Goal: Task Accomplishment & Management: Manage account settings

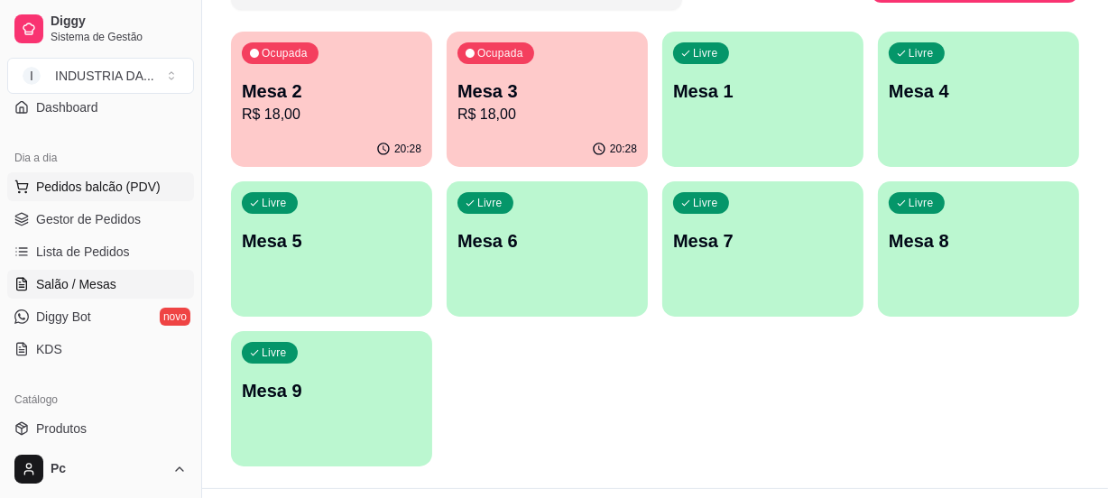
scroll to position [245, 0]
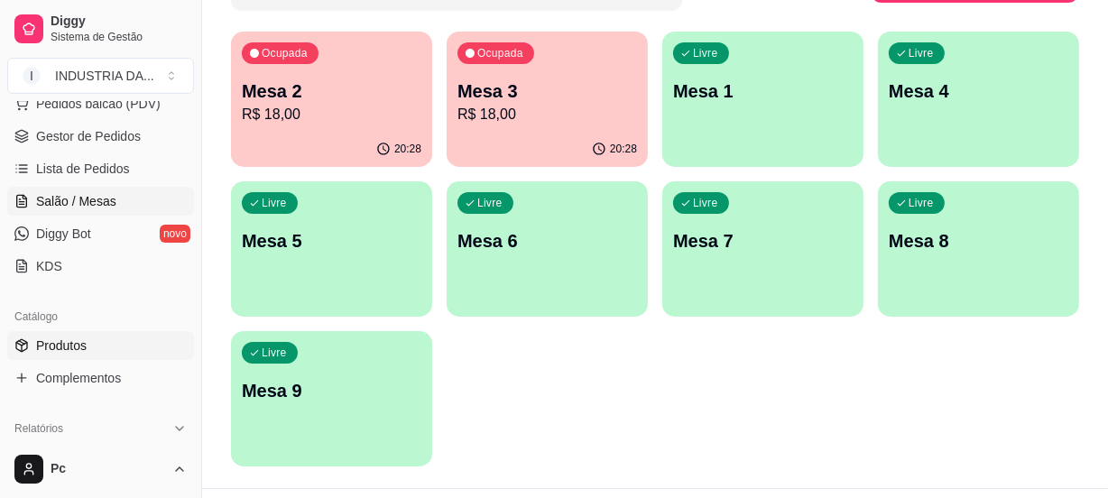
click at [49, 353] on link "Produtos" at bounding box center [100, 345] width 187 height 29
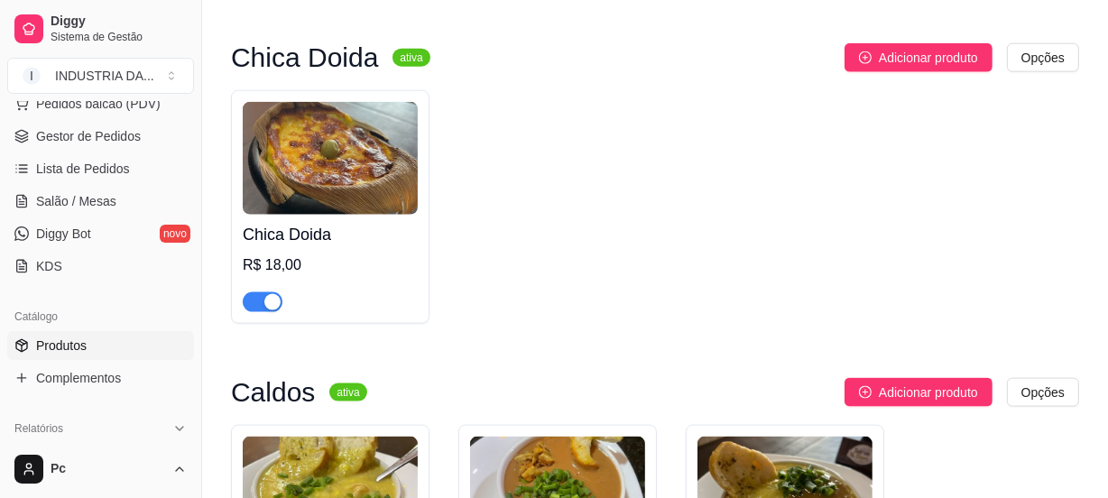
scroll to position [2049, 0]
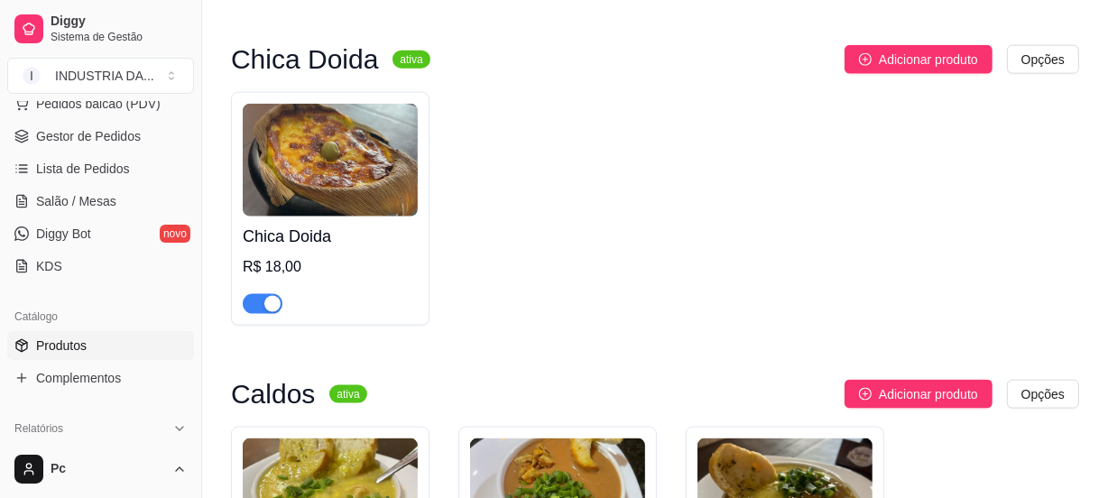
click at [266, 312] on div "button" at bounding box center [272, 304] width 16 height 16
click at [70, 192] on span "Salão / Mesas" at bounding box center [76, 201] width 80 height 18
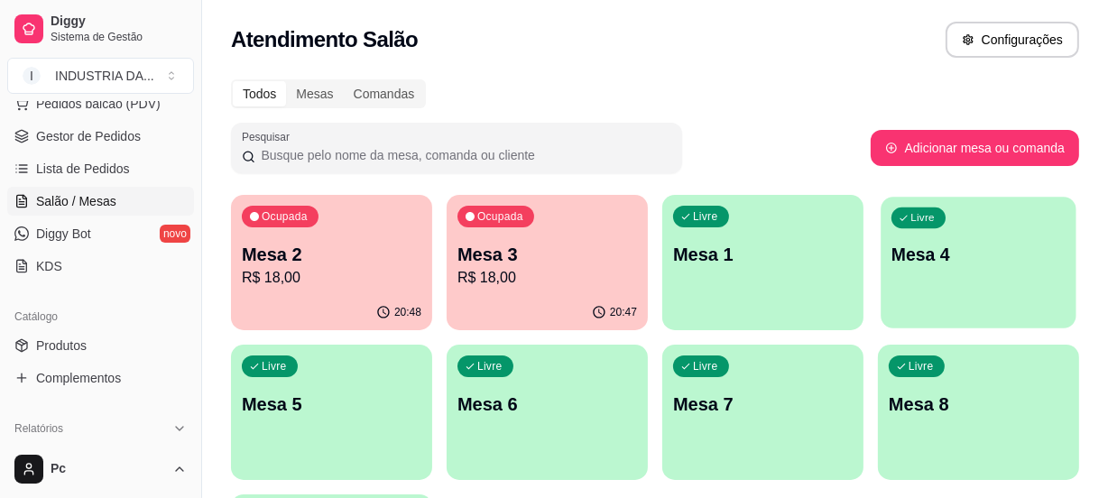
click at [897, 289] on div "Livre Mesa 4" at bounding box center [977, 252] width 195 height 110
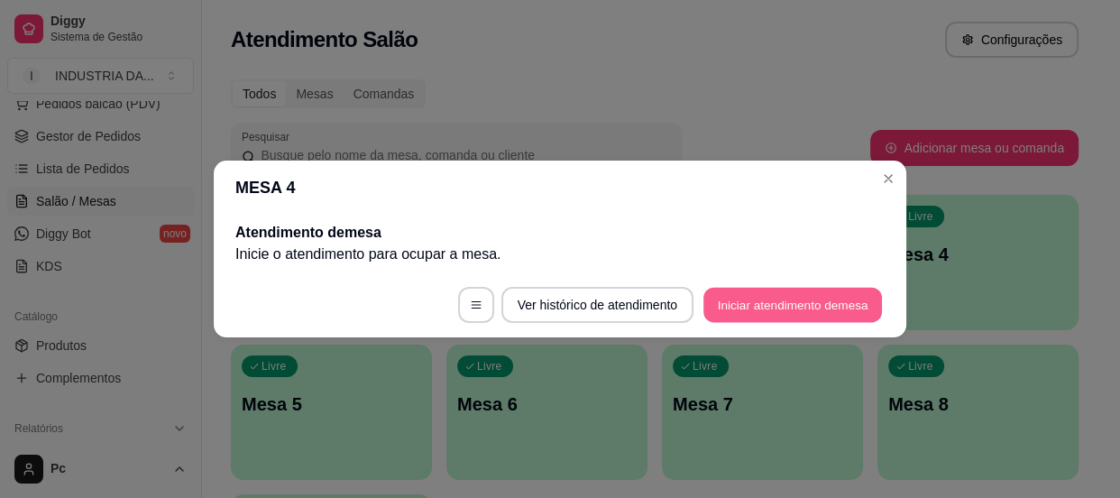
click at [824, 308] on button "Iniciar atendimento de mesa" at bounding box center [793, 305] width 179 height 35
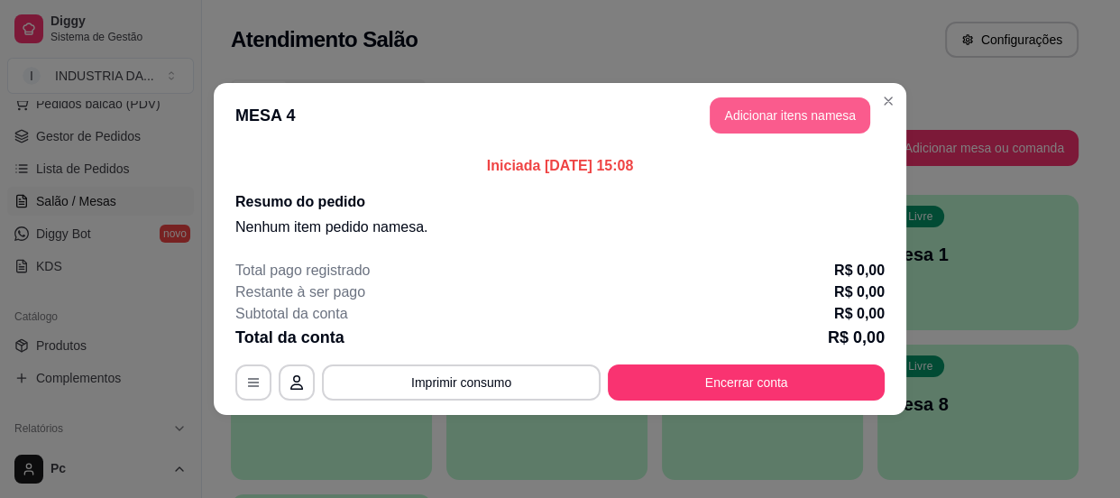
click at [804, 117] on button "Adicionar itens na mesa" at bounding box center [790, 115] width 161 height 36
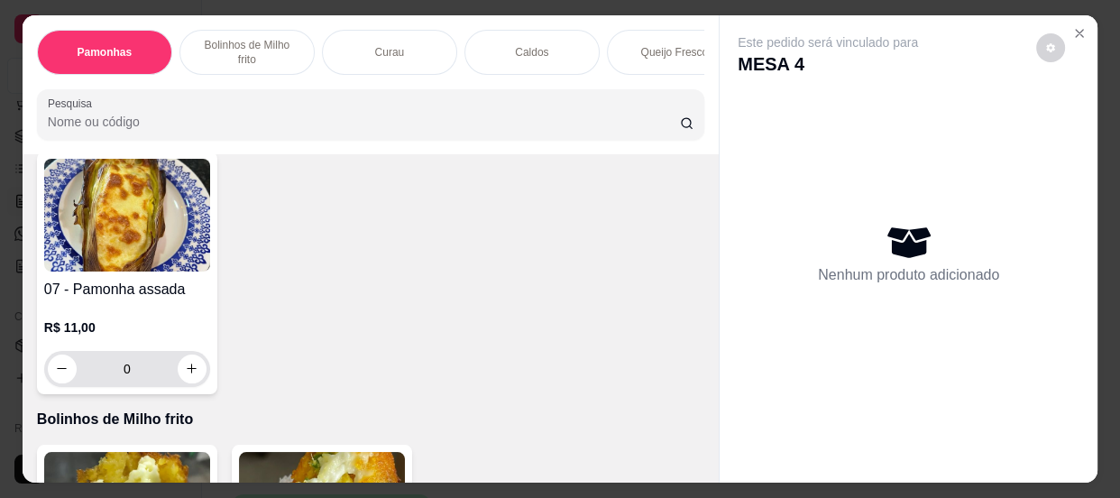
scroll to position [738, 0]
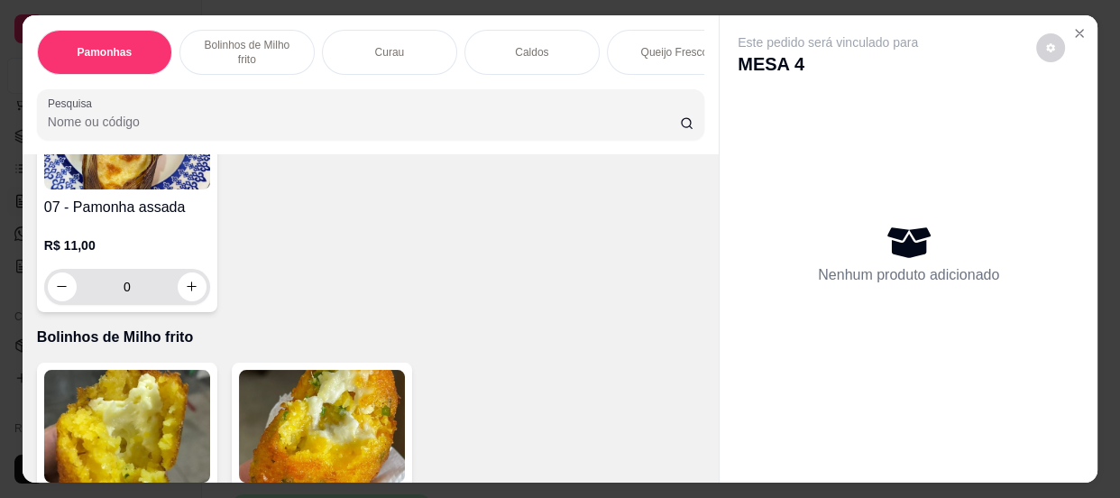
click at [135, 299] on input "0" at bounding box center [127, 287] width 101 height 36
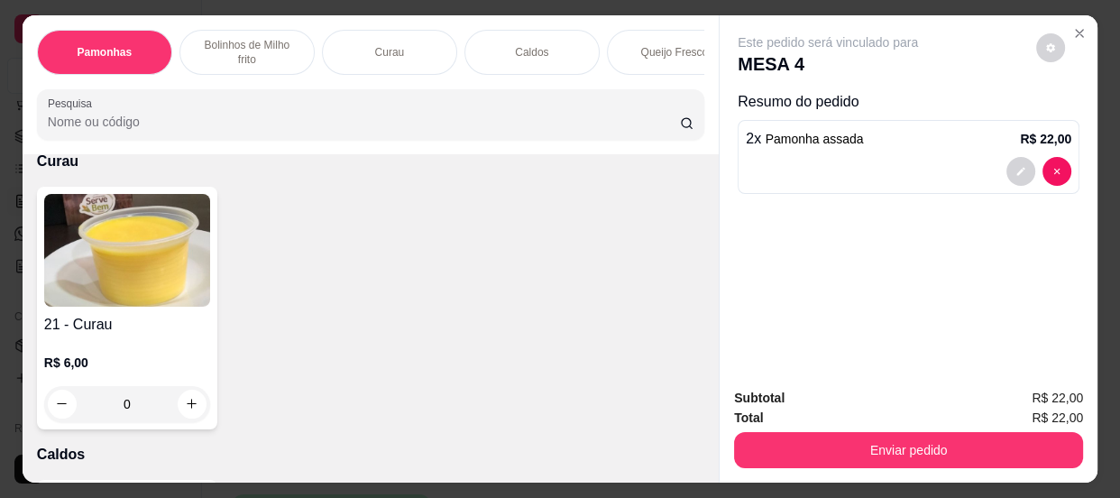
scroll to position [984, 0]
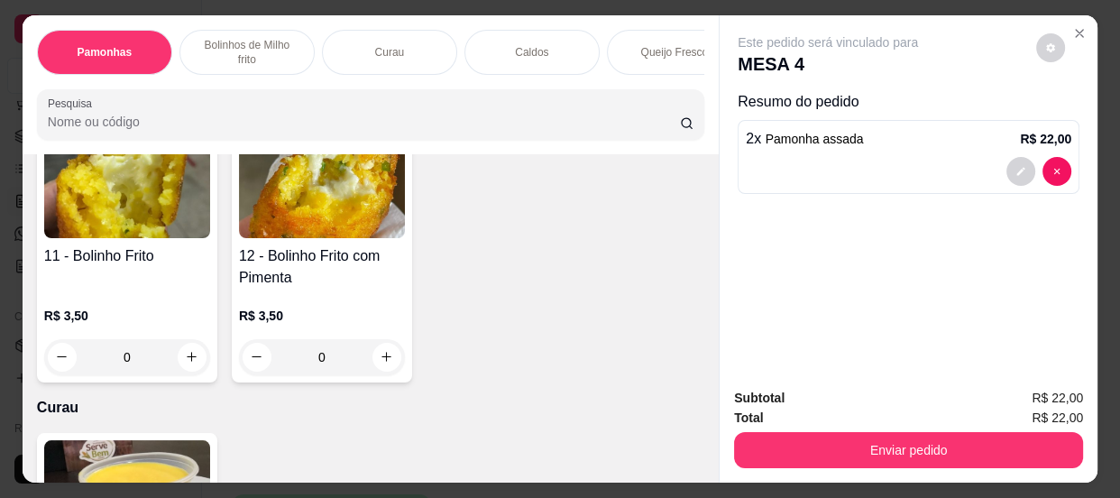
type input "2"
click at [332, 363] on input "0" at bounding box center [321, 357] width 101 height 36
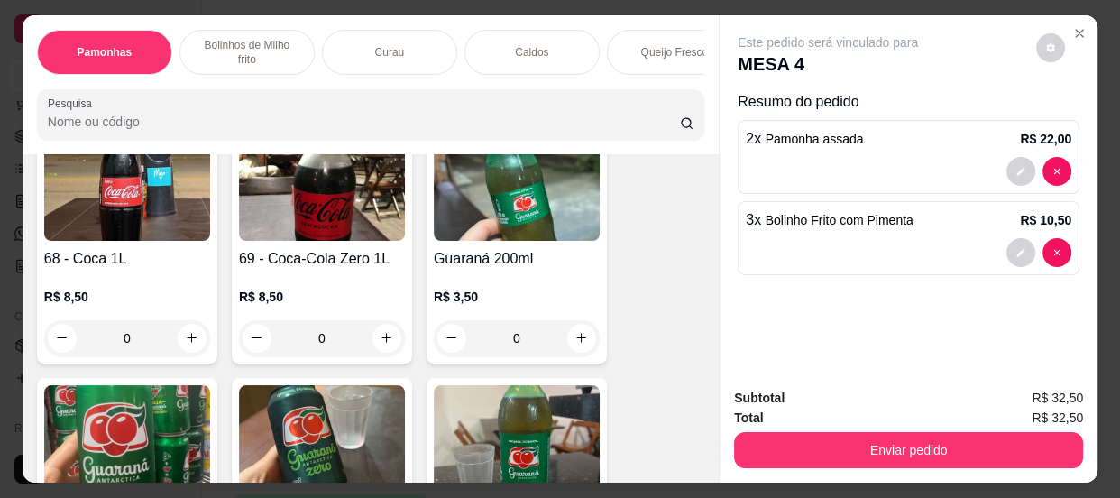
scroll to position [3034, 0]
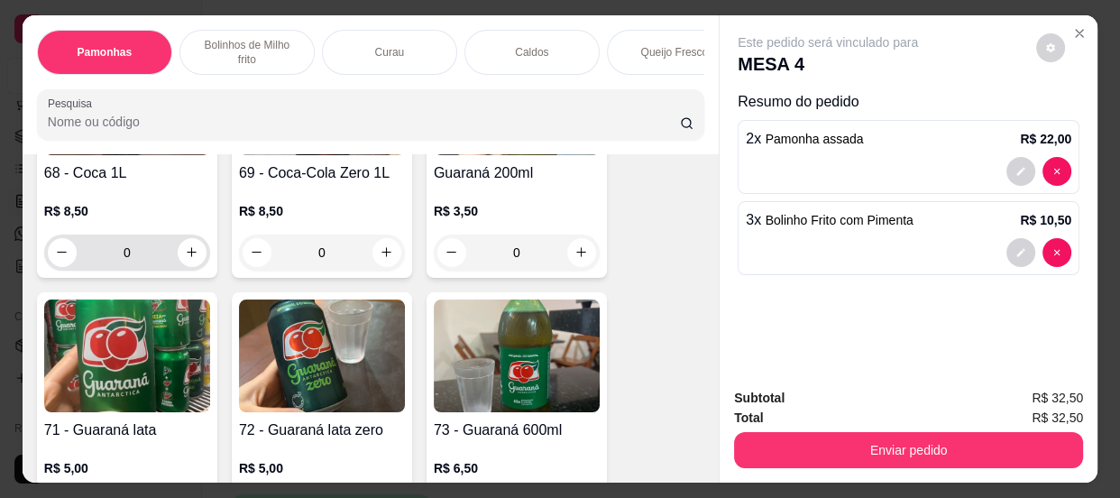
type input "3"
click at [135, 260] on input "0" at bounding box center [127, 253] width 101 height 36
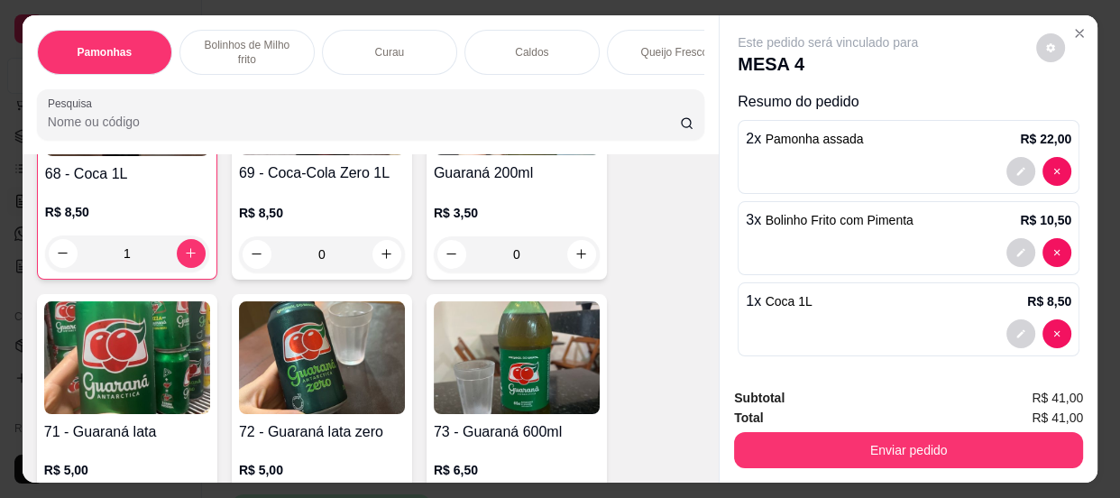
scroll to position [3035, 0]
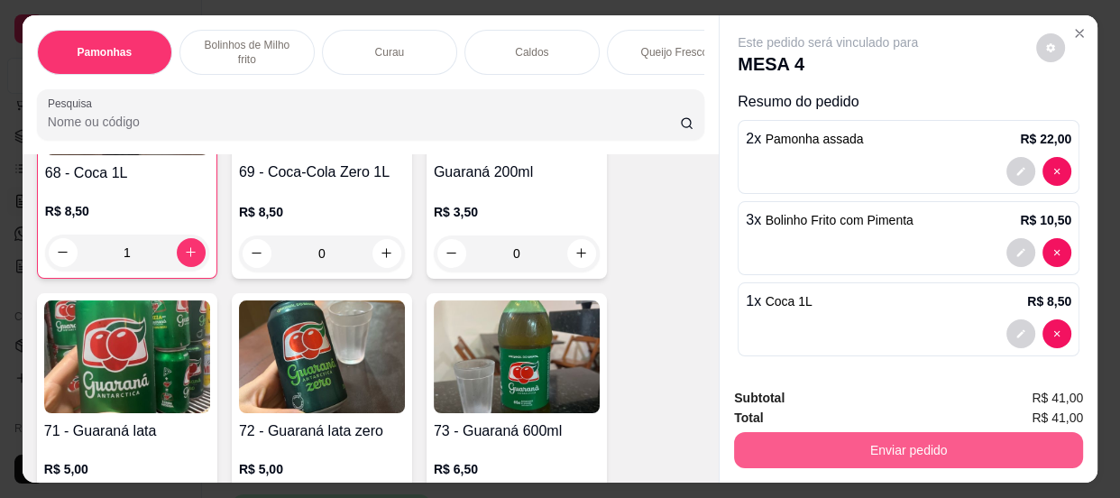
type input "1"
click at [834, 432] on button "Enviar pedido" at bounding box center [908, 450] width 349 height 36
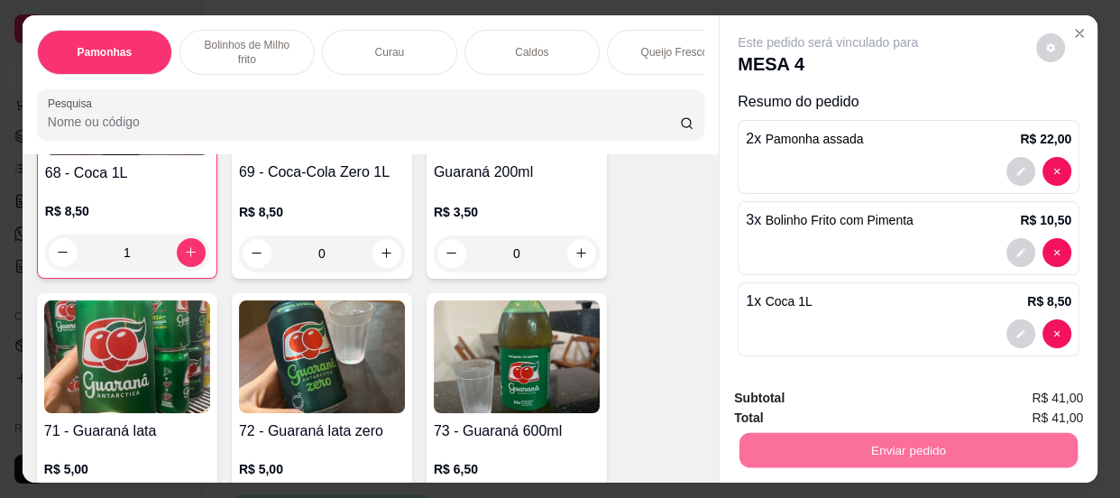
click at [813, 398] on button "Não registrar e enviar pedido" at bounding box center [850, 400] width 188 height 34
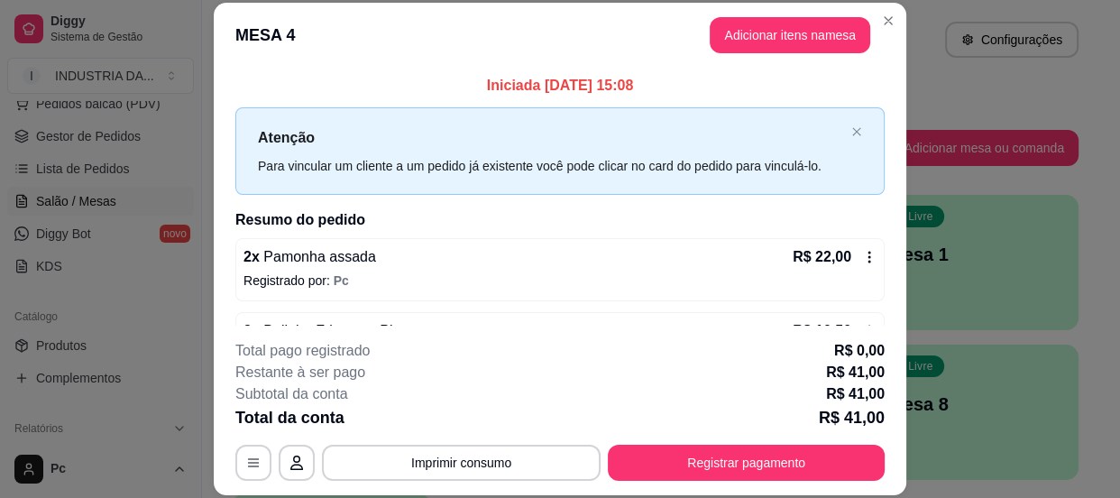
click at [860, 18] on header "MESA 4 Adicionar itens na mesa" at bounding box center [560, 35] width 693 height 65
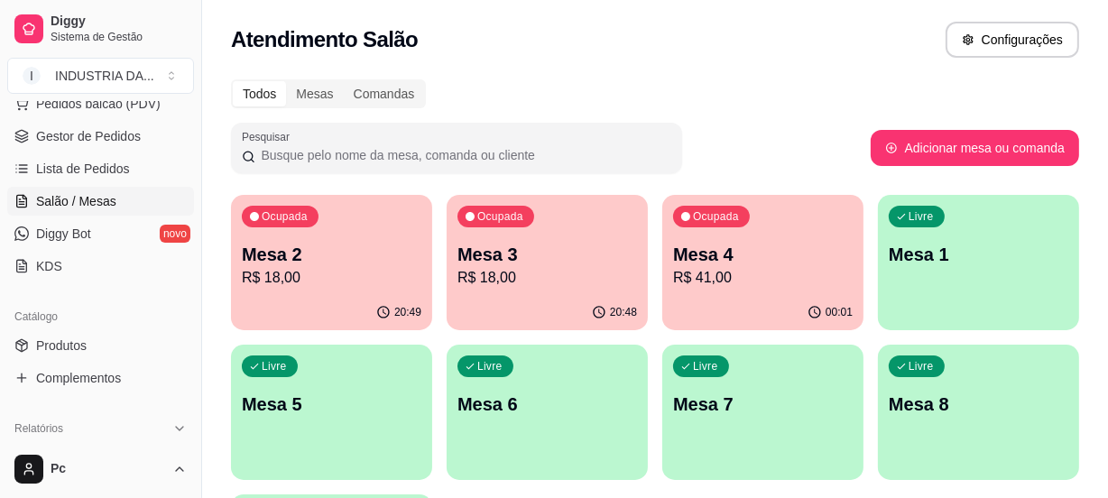
click at [649, 83] on div "Todos Mesas Comandas" at bounding box center [655, 93] width 848 height 29
click at [310, 277] on p "R$ 18,00" at bounding box center [331, 278] width 179 height 22
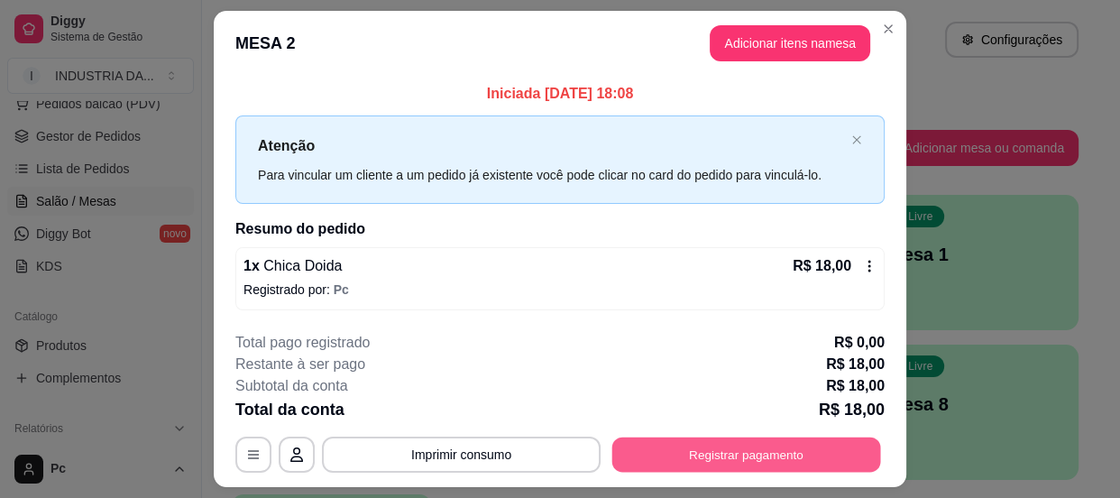
click at [663, 451] on button "Registrar pagamento" at bounding box center [746, 454] width 269 height 35
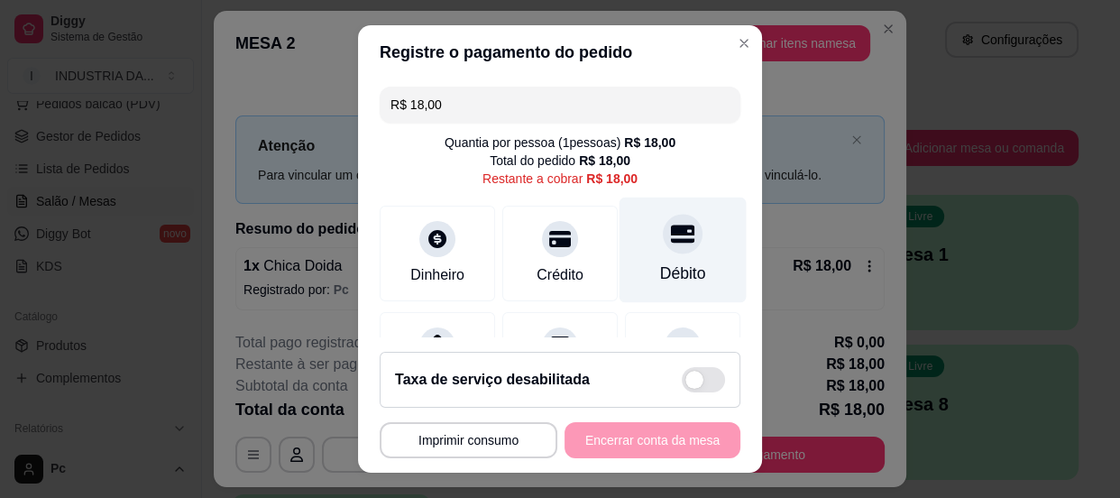
click at [671, 235] on icon at bounding box center [682, 233] width 23 height 23
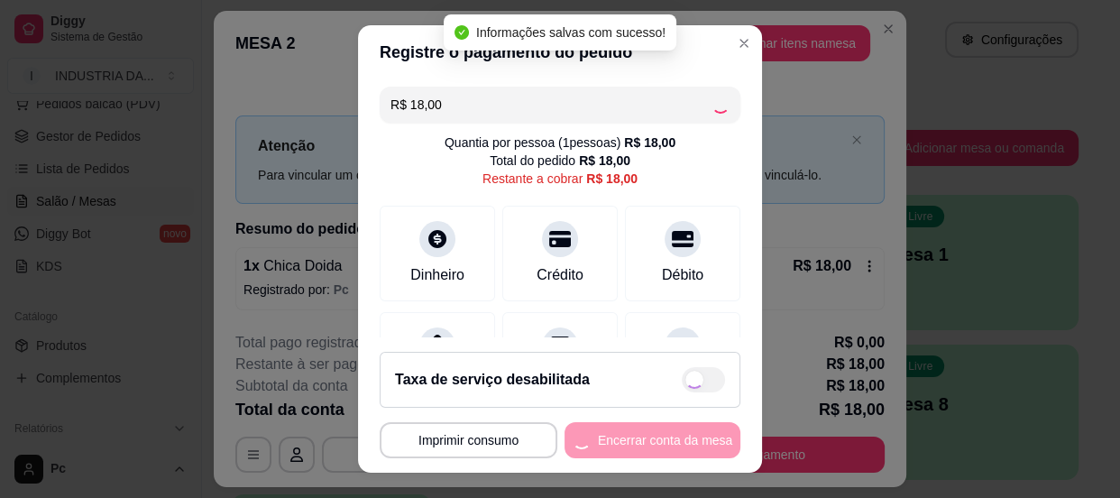
type input "R$ 0,00"
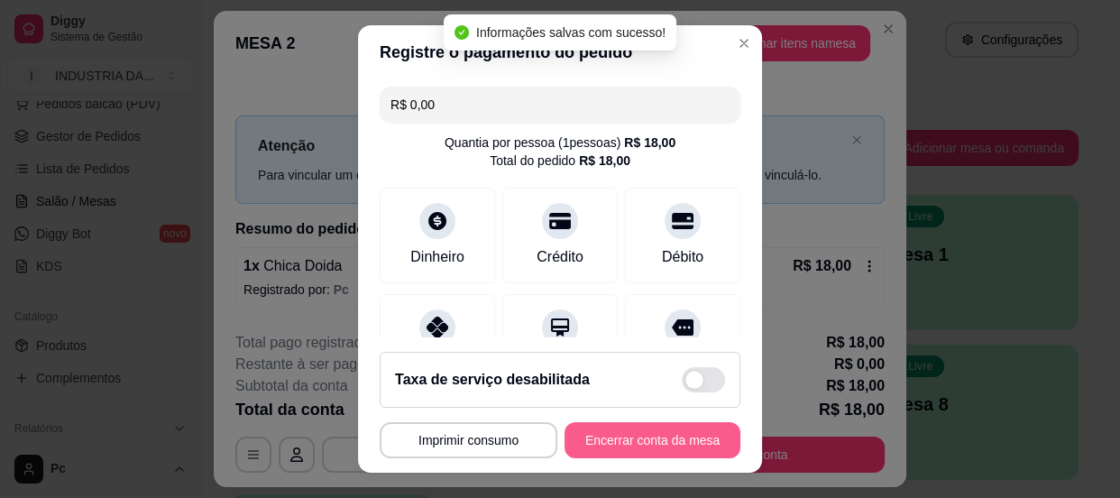
click at [610, 444] on button "Encerrar conta da mesa" at bounding box center [653, 440] width 176 height 36
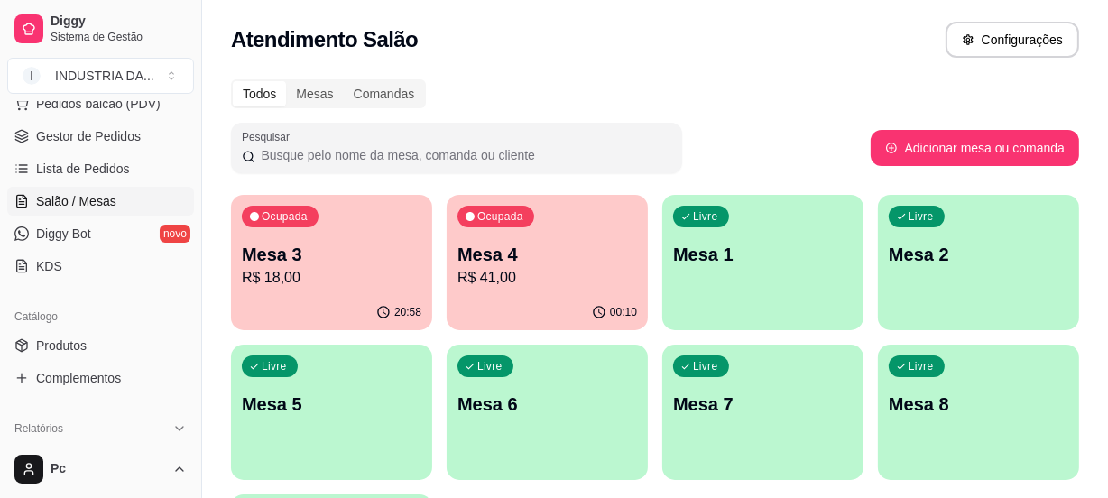
click at [719, 269] on div "Livre Mesa 1" at bounding box center [762, 252] width 201 height 114
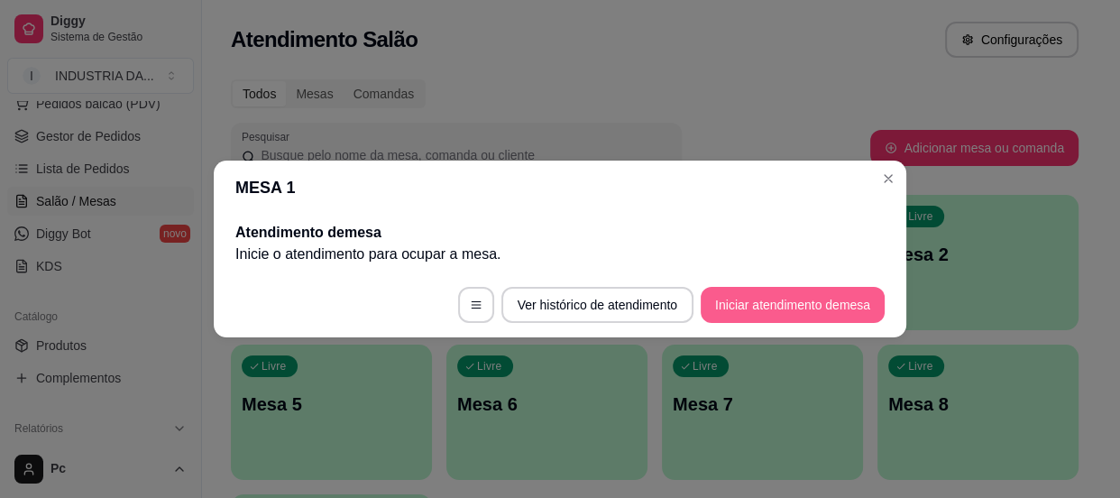
click at [792, 290] on button "Iniciar atendimento de mesa" at bounding box center [793, 305] width 184 height 36
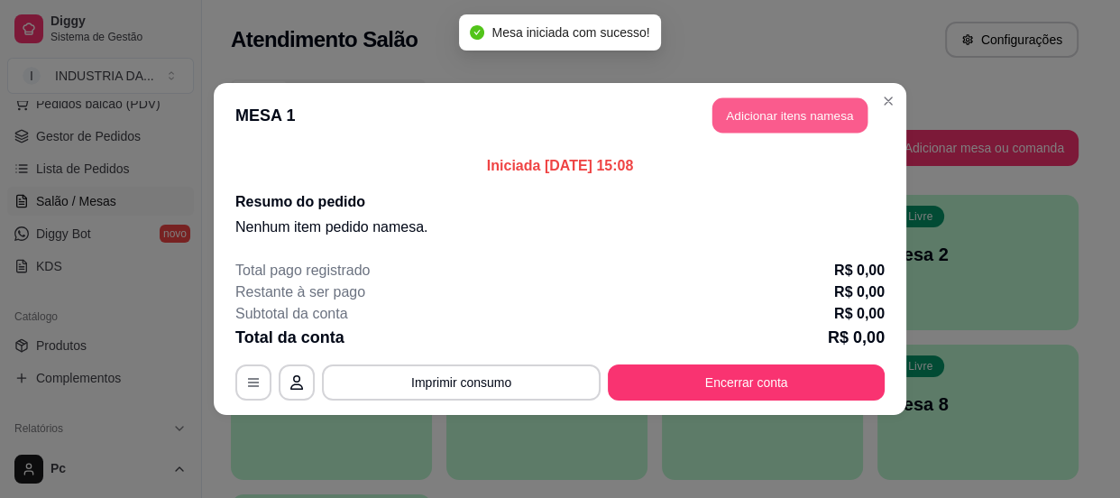
click at [815, 98] on button "Adicionar itens na mesa" at bounding box center [790, 115] width 155 height 35
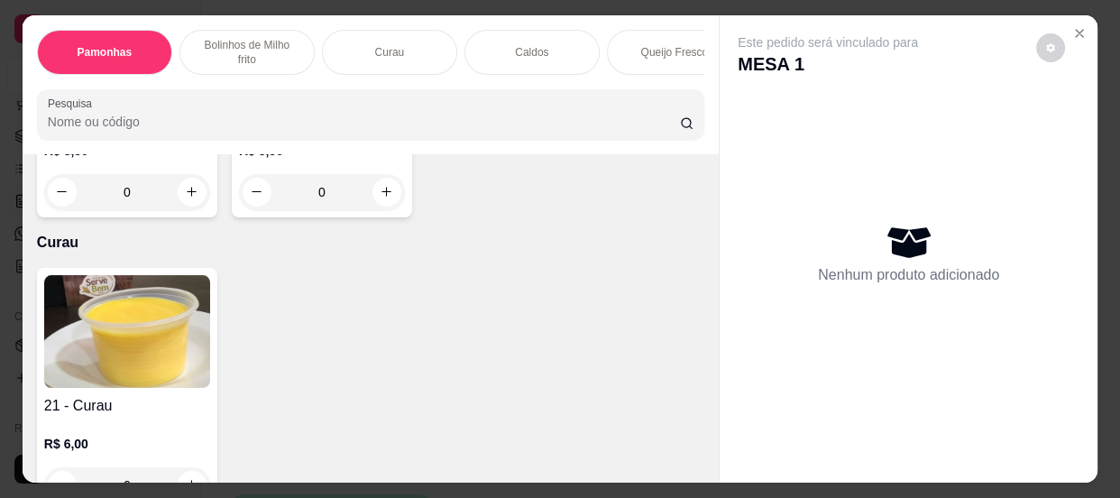
scroll to position [1476, 0]
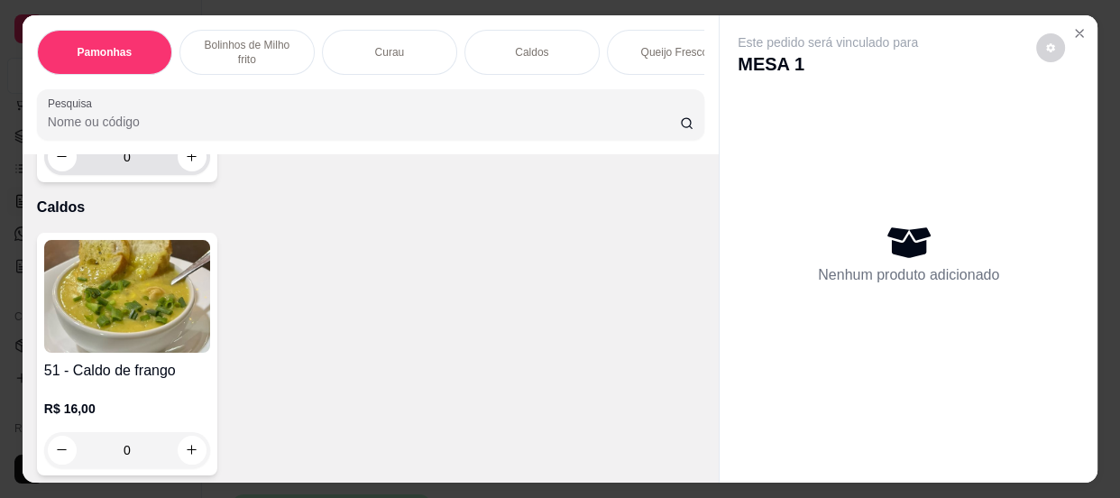
click at [132, 166] on input "0" at bounding box center [127, 157] width 101 height 36
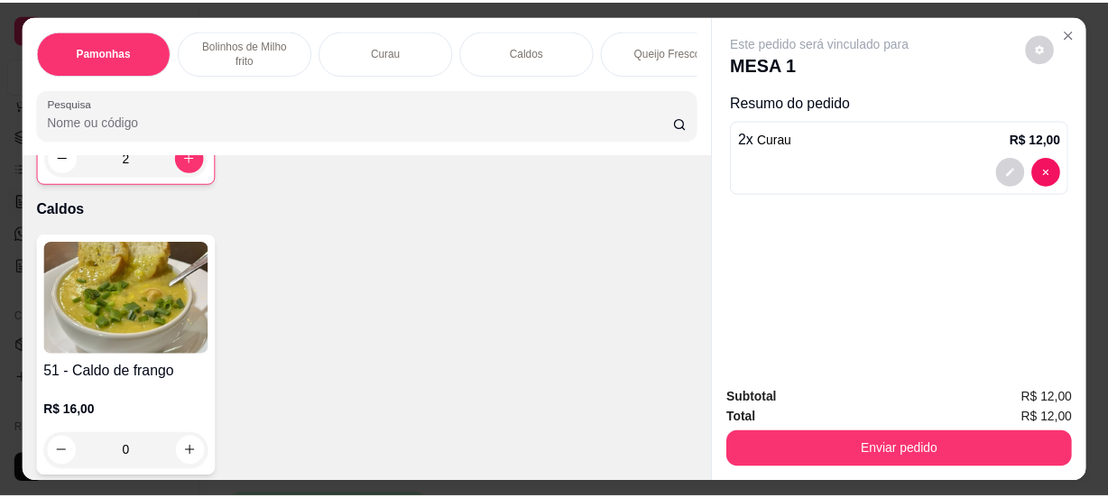
scroll to position [1470, 0]
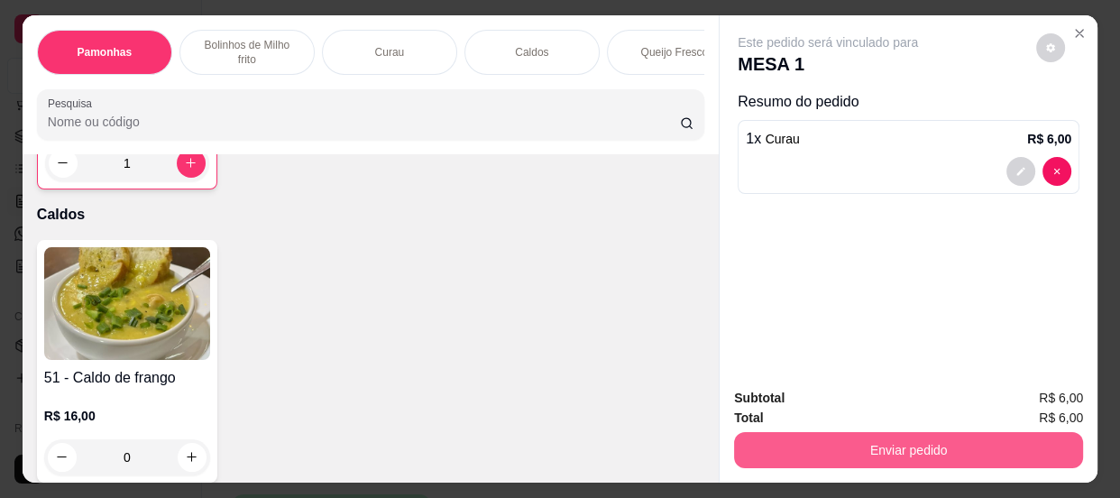
type input "1"
click at [940, 453] on button "Enviar pedido" at bounding box center [909, 450] width 338 height 35
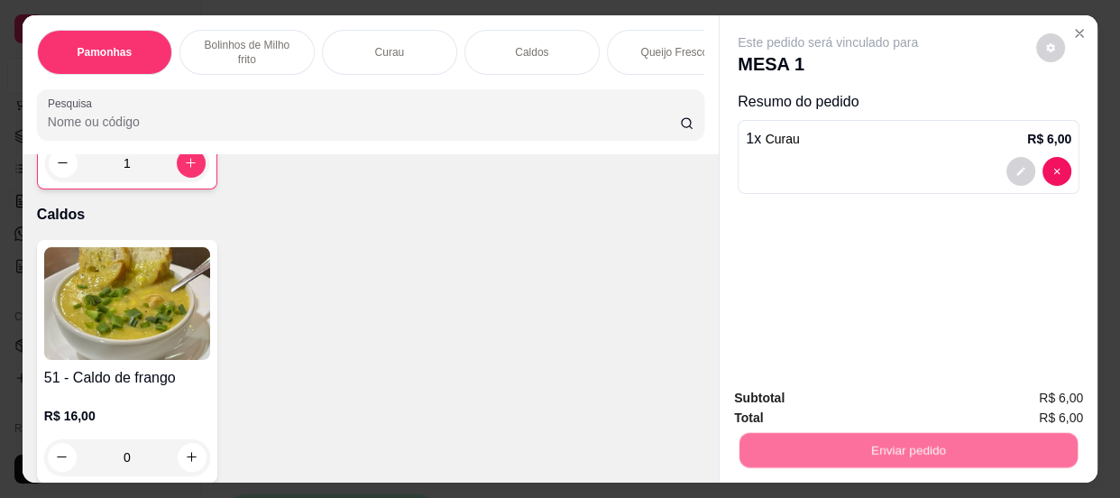
click at [881, 399] on button "Não registrar e enviar pedido" at bounding box center [850, 399] width 188 height 34
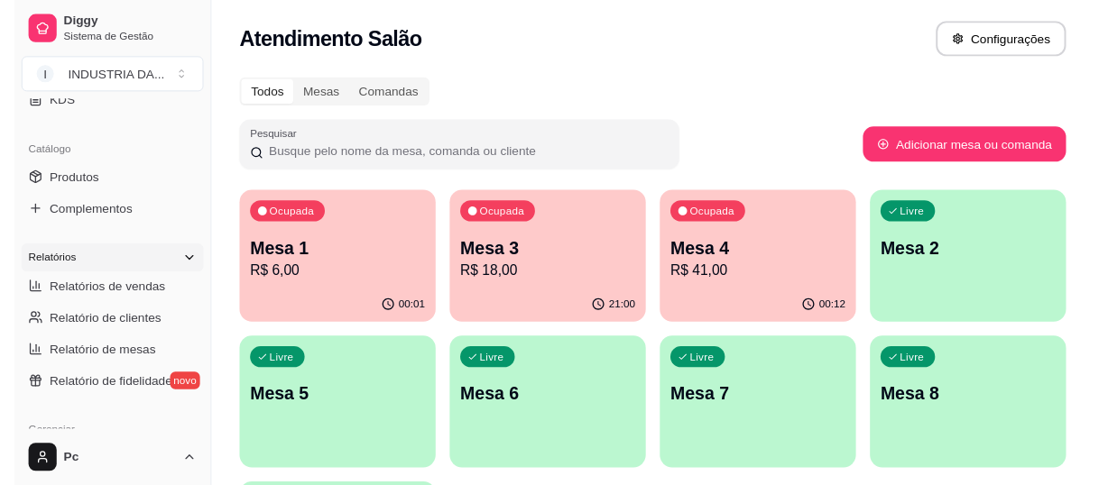
scroll to position [163, 0]
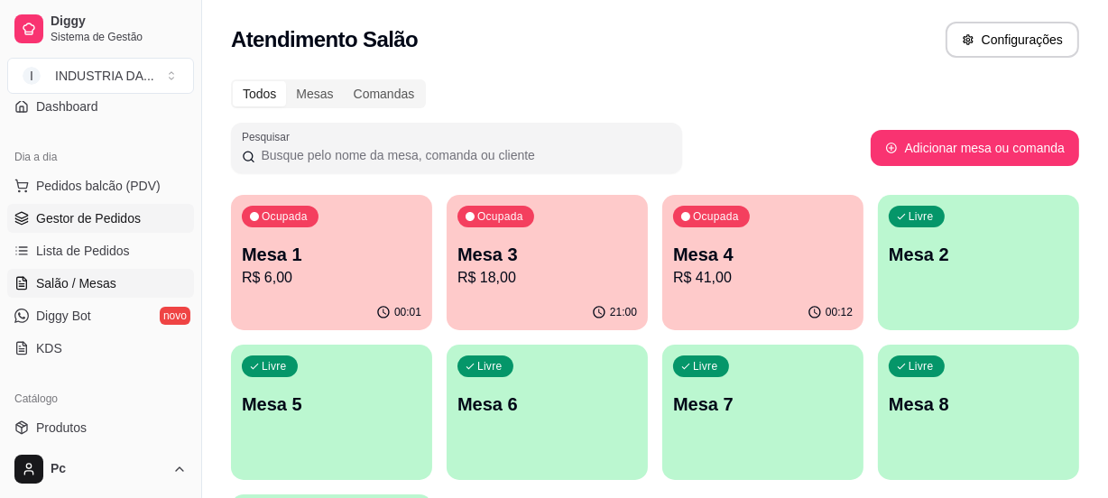
click at [97, 216] on span "Gestor de Pedidos" at bounding box center [88, 218] width 105 height 18
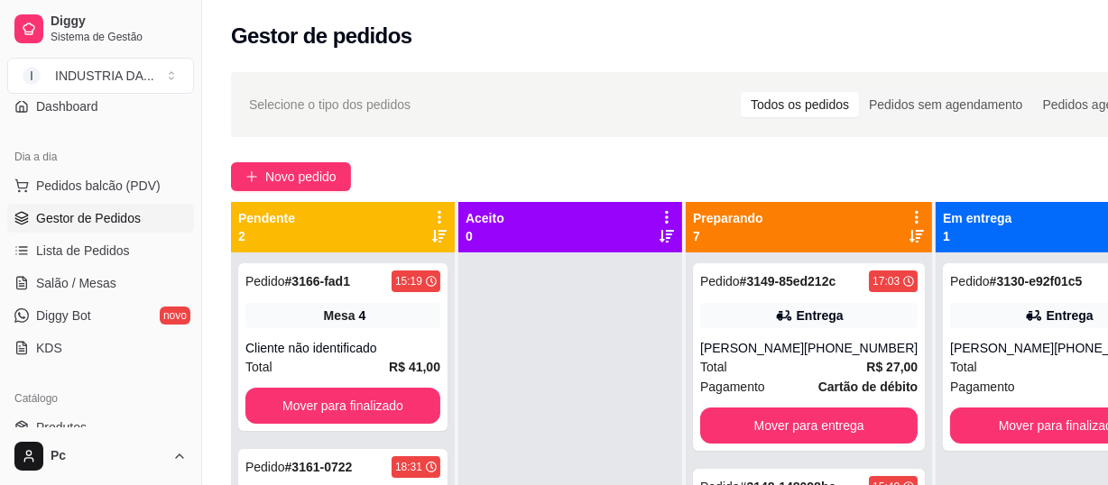
click at [97, 216] on span "Gestor de Pedidos" at bounding box center [88, 218] width 105 height 18
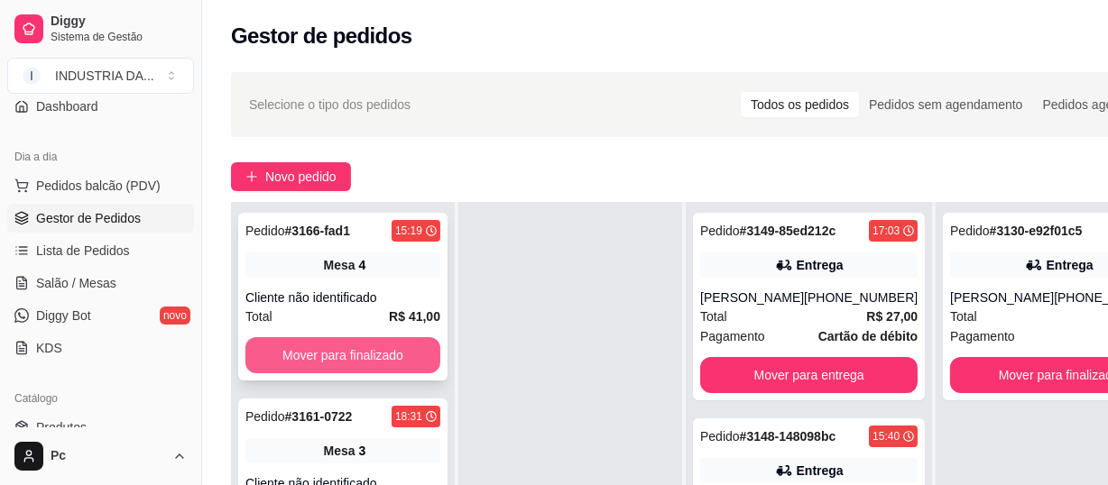
click at [375, 352] on button "Mover para finalizado" at bounding box center [342, 355] width 195 height 36
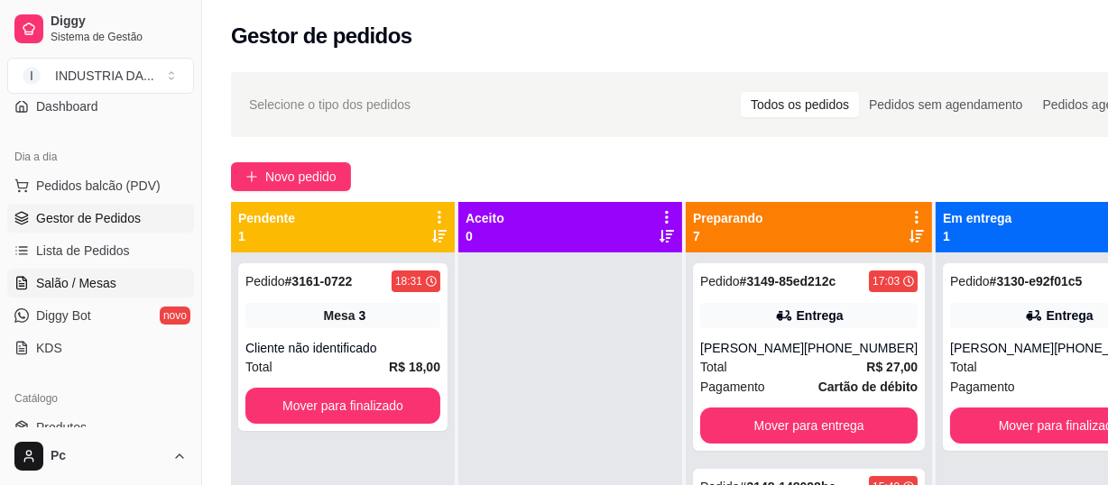
click at [59, 274] on span "Salão / Mesas" at bounding box center [76, 283] width 80 height 18
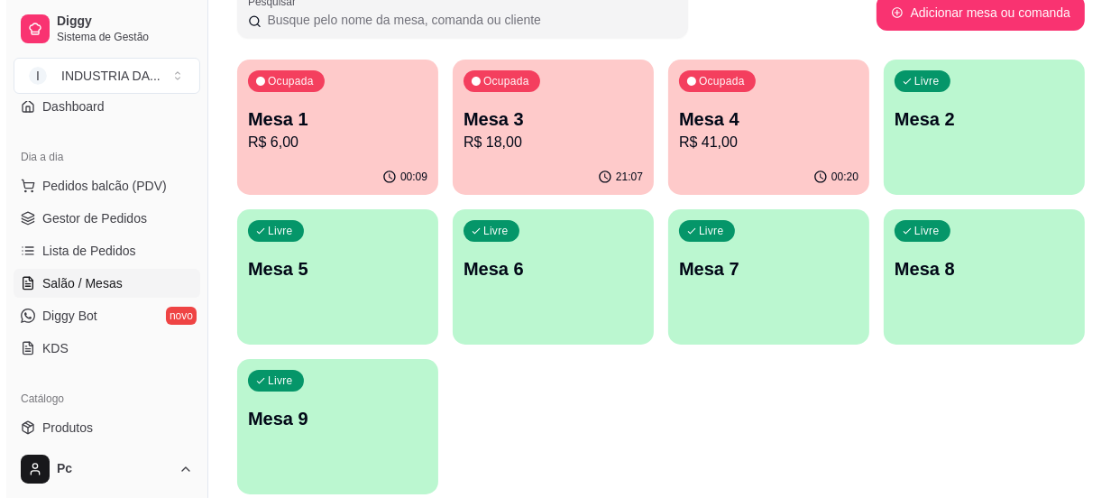
scroll to position [163, 0]
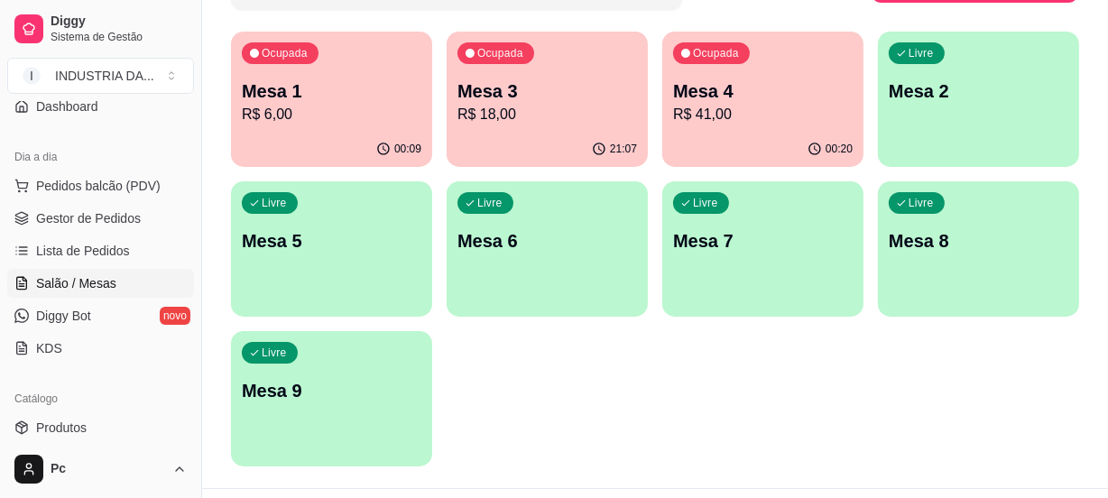
click at [546, 84] on p "Mesa 3" at bounding box center [546, 90] width 179 height 25
click at [704, 94] on p "Mesa 4" at bounding box center [762, 90] width 179 height 25
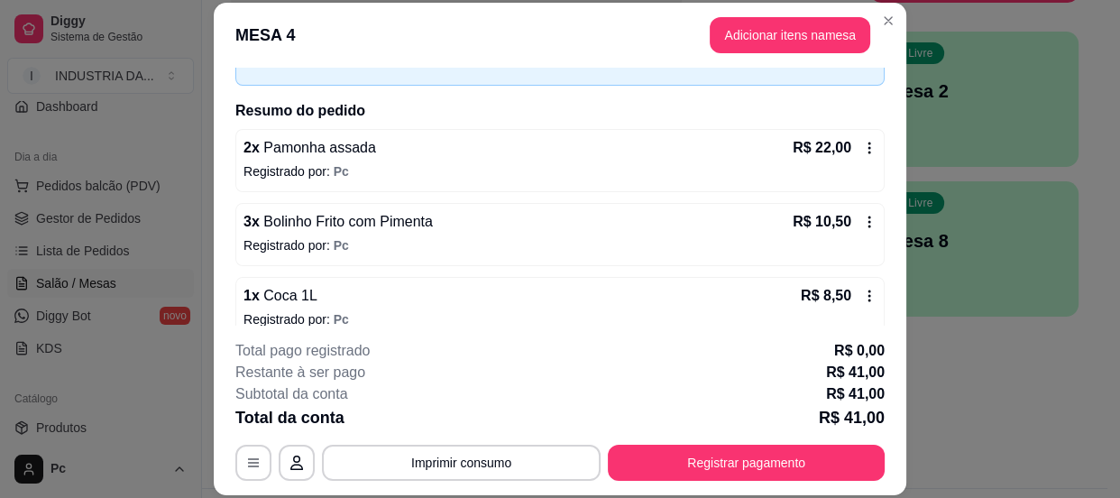
scroll to position [129, 0]
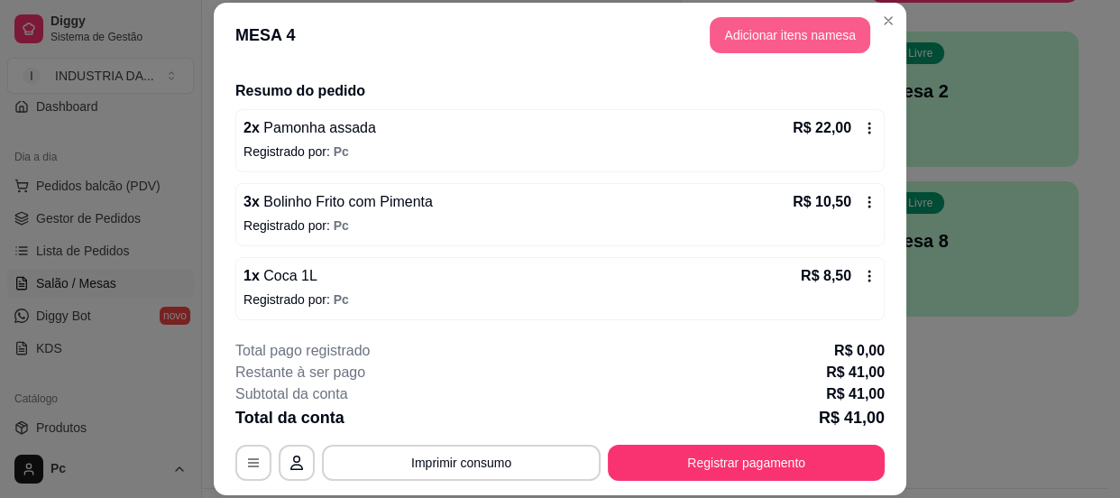
click at [742, 32] on button "Adicionar itens na mesa" at bounding box center [790, 35] width 161 height 36
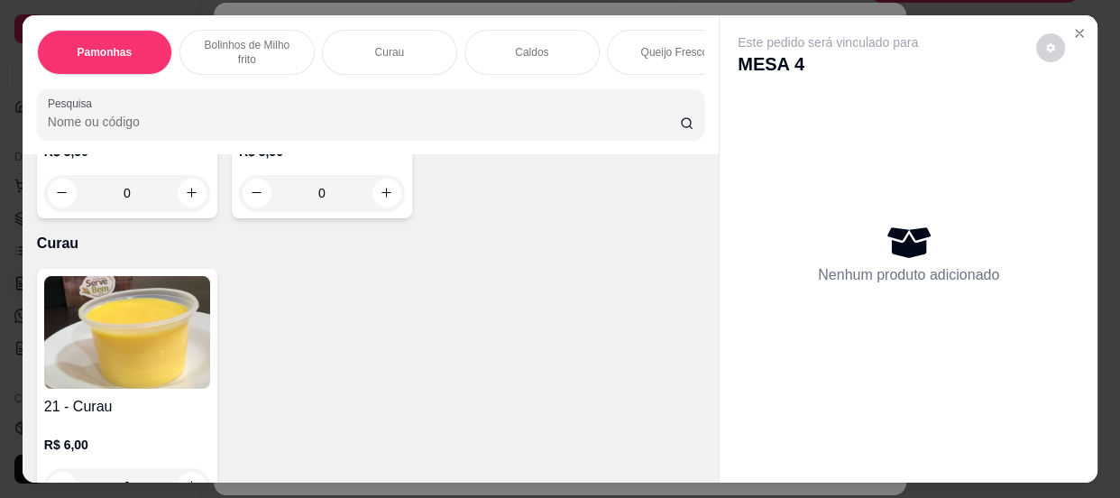
scroll to position [1147, 0]
click at [329, 193] on input "0" at bounding box center [321, 192] width 101 height 36
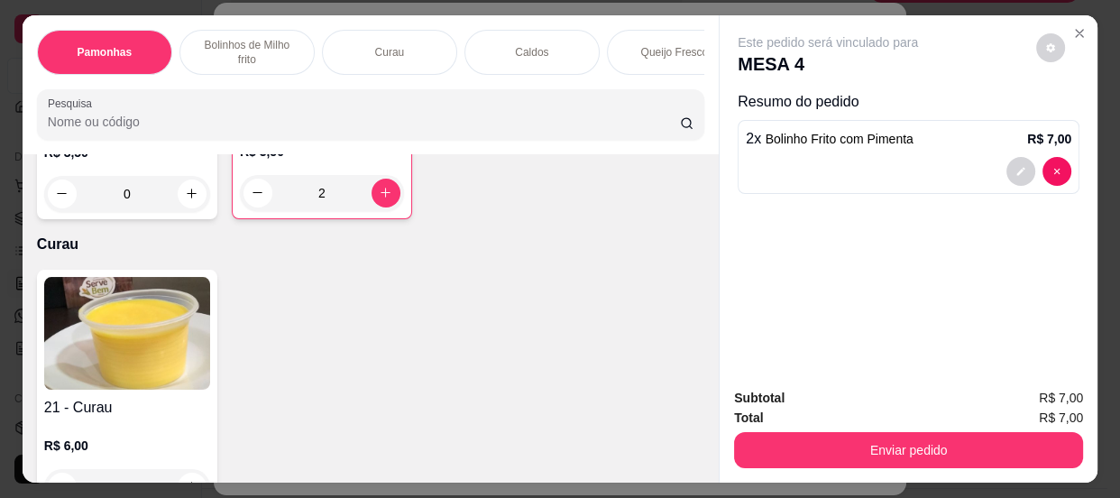
scroll to position [1477, 0]
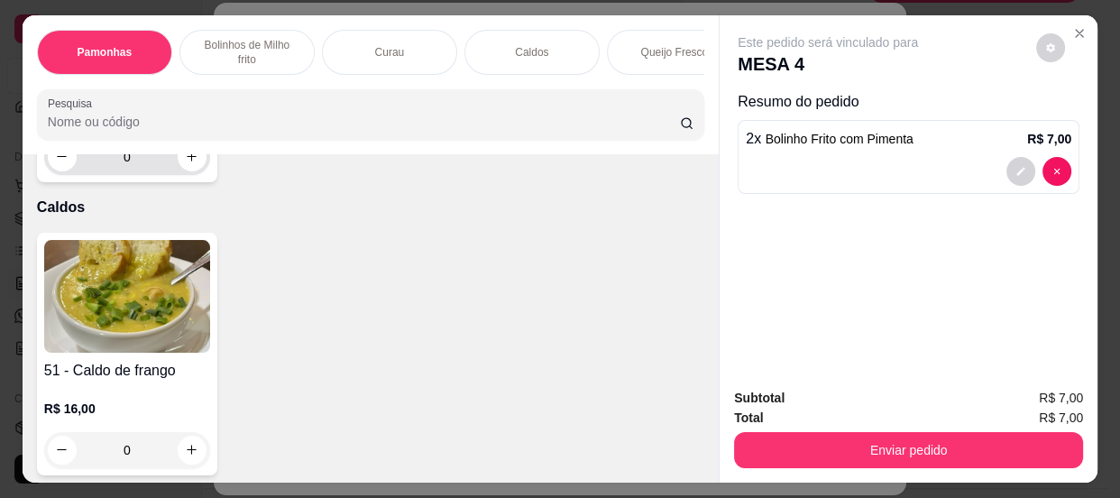
type input "2"
click at [139, 164] on input "0" at bounding box center [127, 157] width 101 height 36
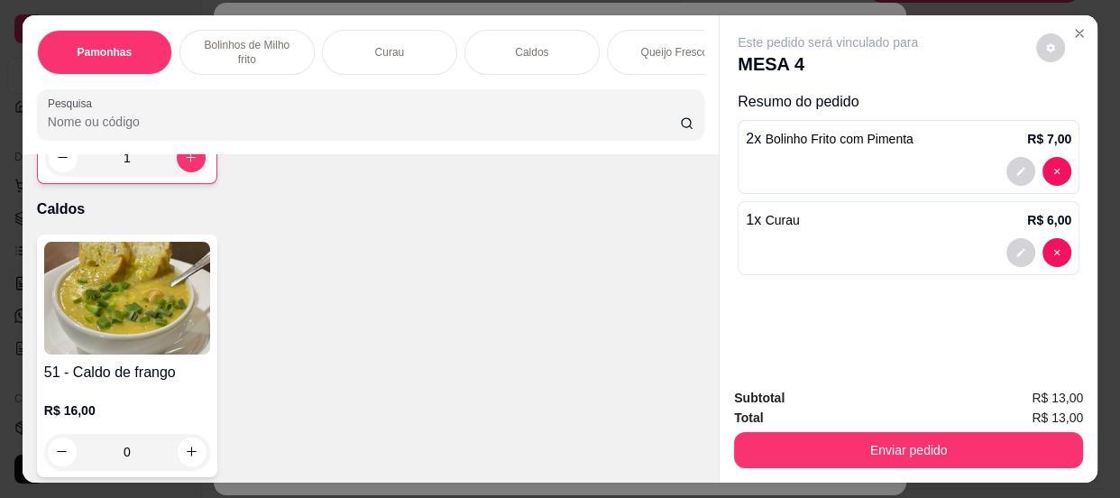
scroll to position [1471, 0]
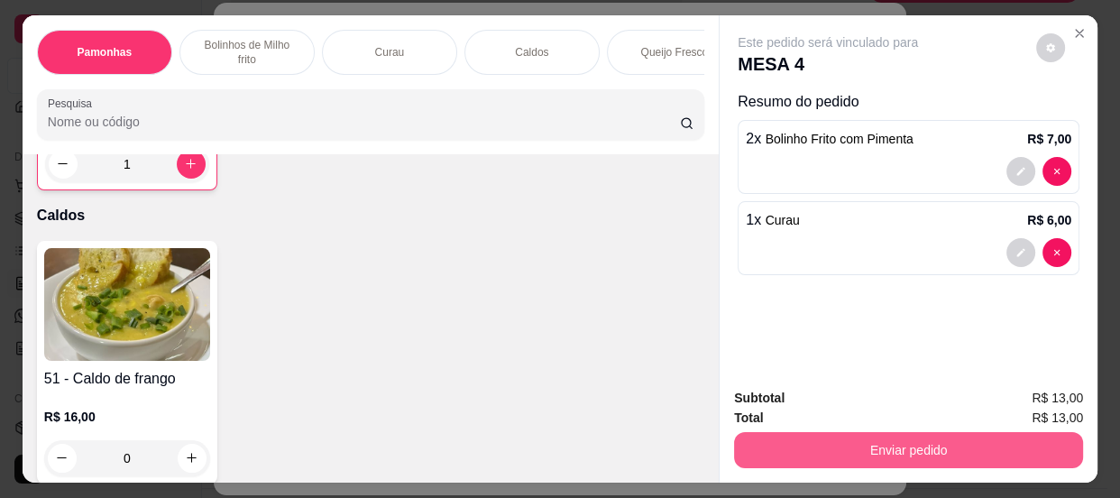
type input "1"
click at [919, 435] on button "Enviar pedido" at bounding box center [908, 450] width 349 height 36
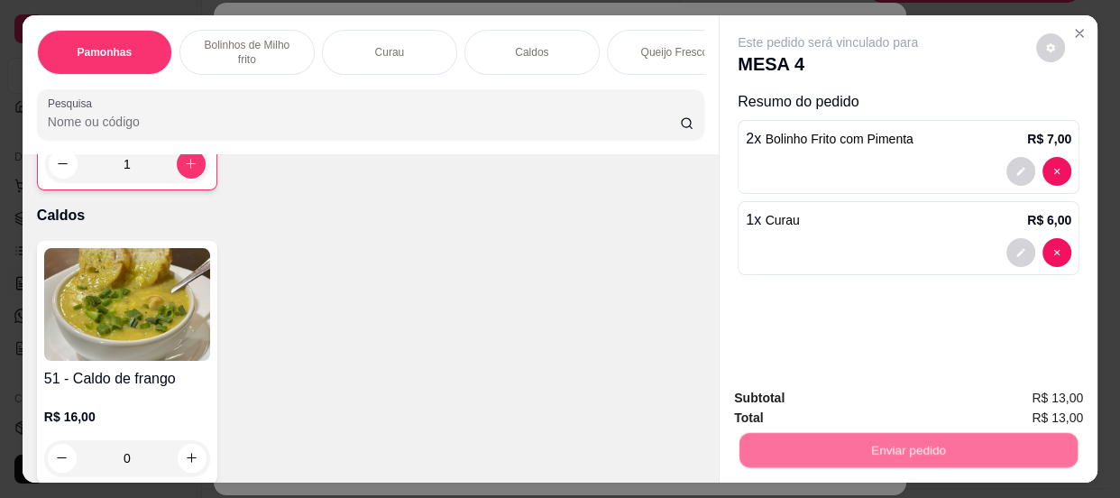
click at [897, 400] on button "Não registrar e enviar pedido" at bounding box center [850, 400] width 188 height 34
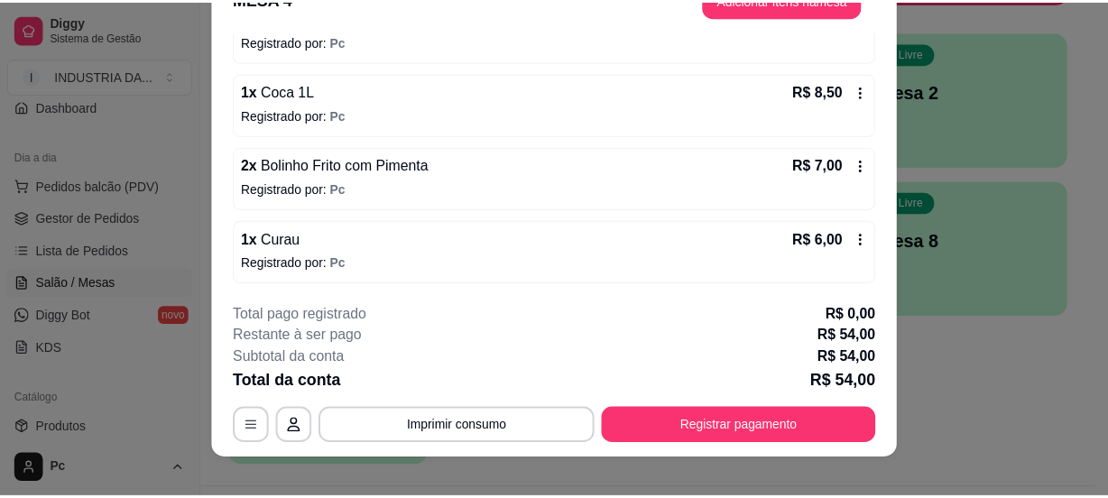
scroll to position [54, 0]
